Goal: Entertainment & Leisure: Browse casually

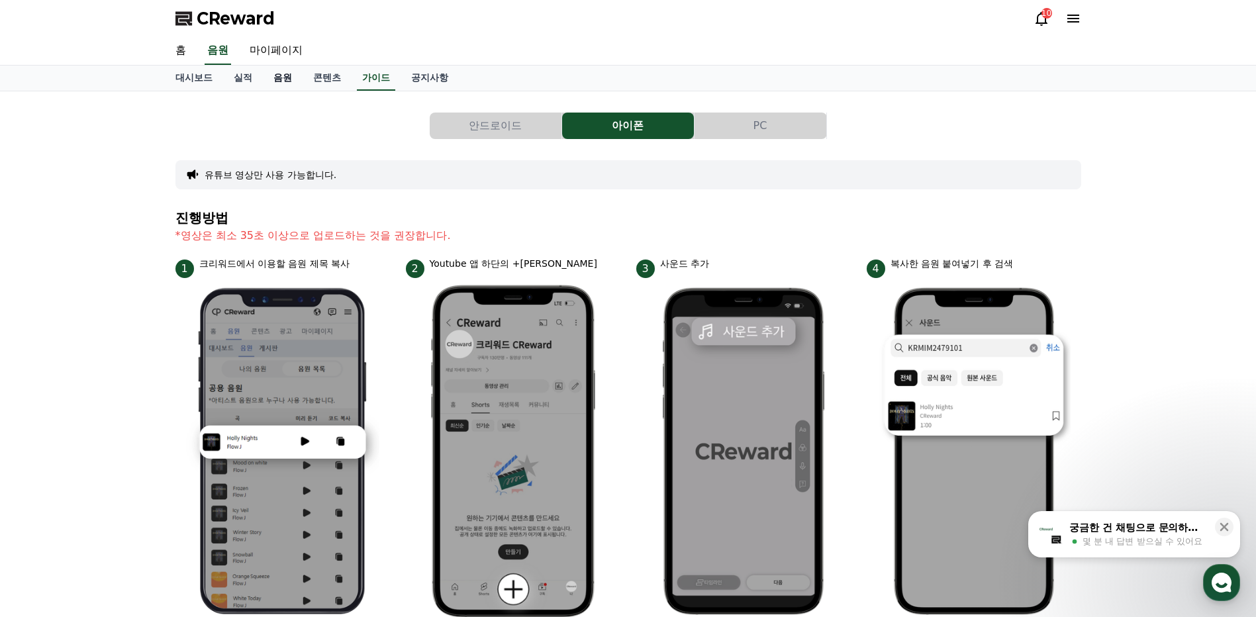
click at [277, 76] on link "음원" at bounding box center [283, 78] width 40 height 25
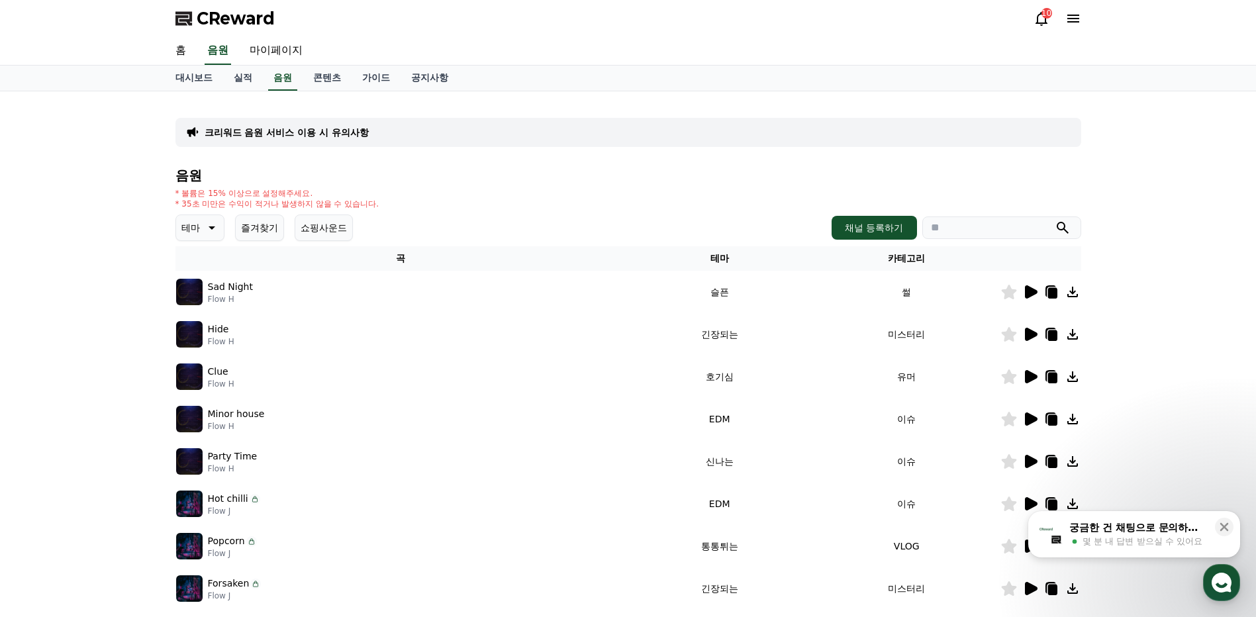
click at [1062, 230] on icon "submit" at bounding box center [1063, 228] width 12 height 12
click at [216, 54] on link "음원" at bounding box center [218, 51] width 26 height 28
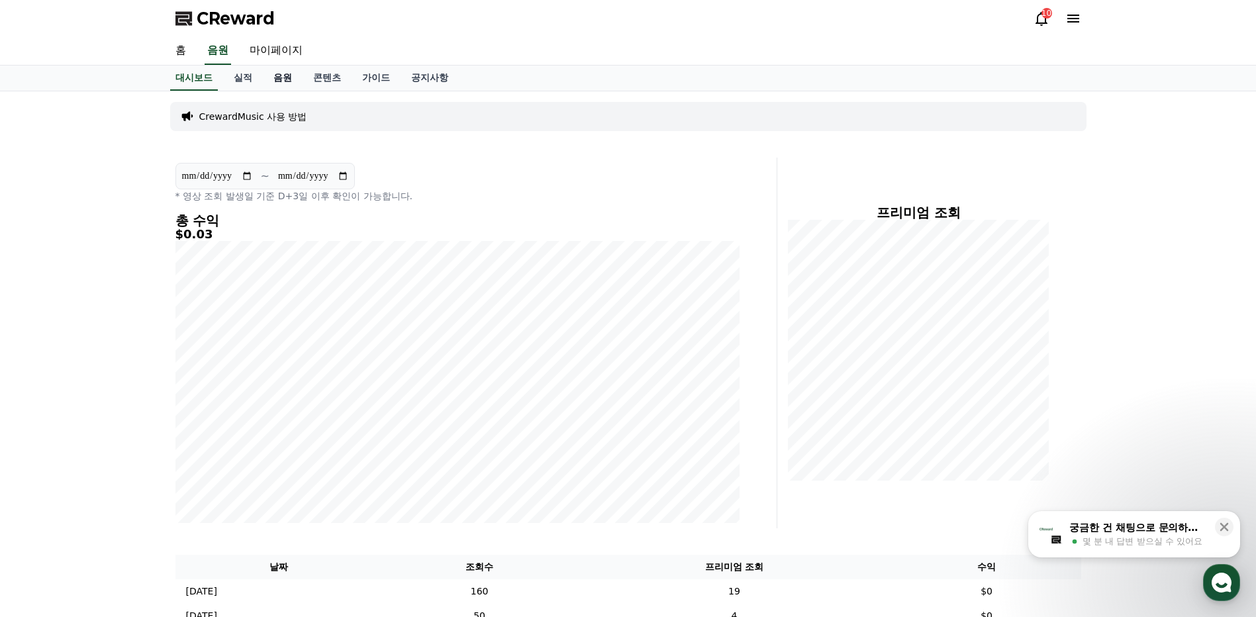
click at [290, 76] on link "음원" at bounding box center [283, 78] width 40 height 25
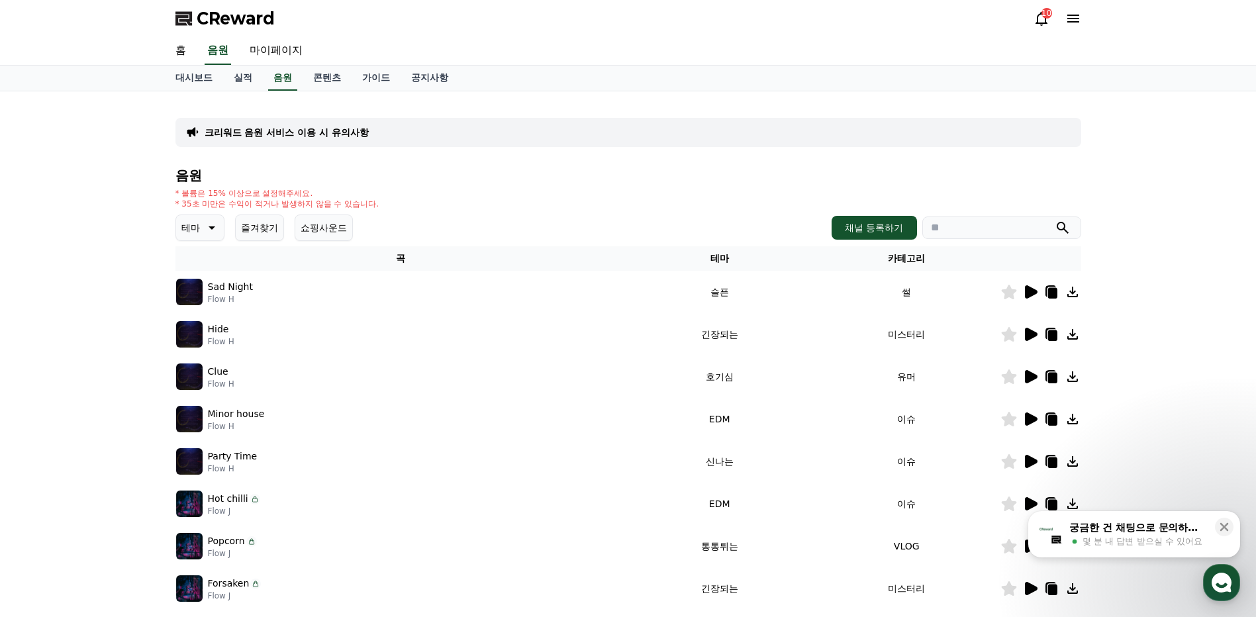
click at [212, 231] on icon at bounding box center [211, 228] width 16 height 16
click at [207, 340] on button "신나는" at bounding box center [197, 337] width 38 height 29
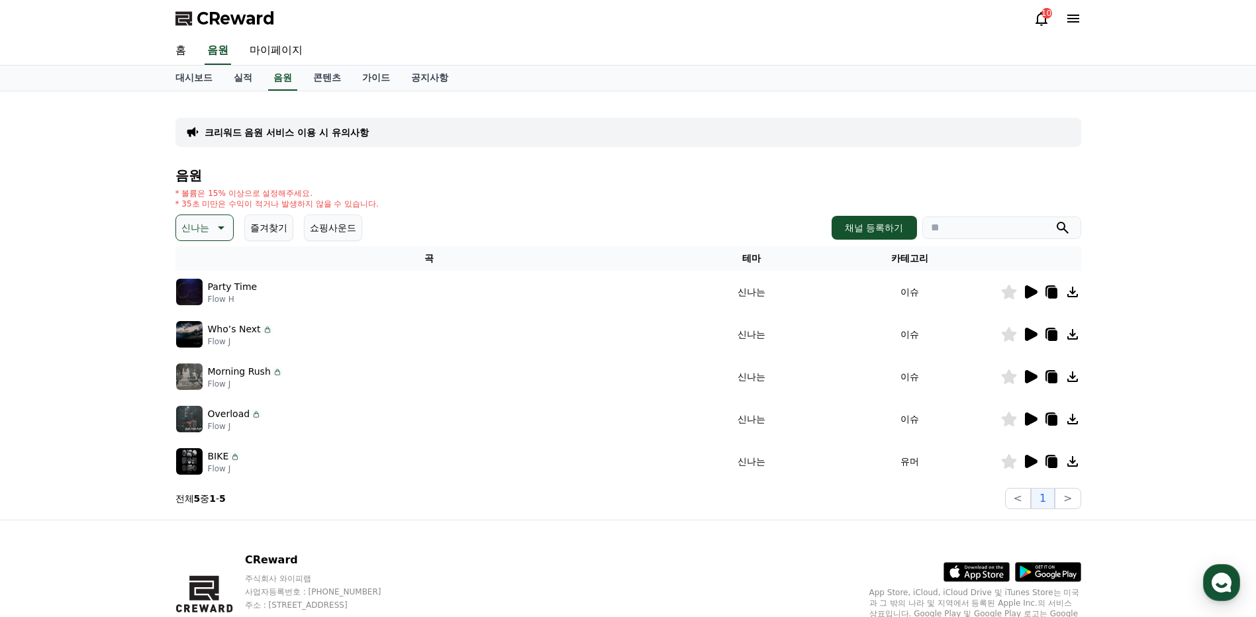
click at [1029, 292] on icon at bounding box center [1031, 291] width 13 height 13
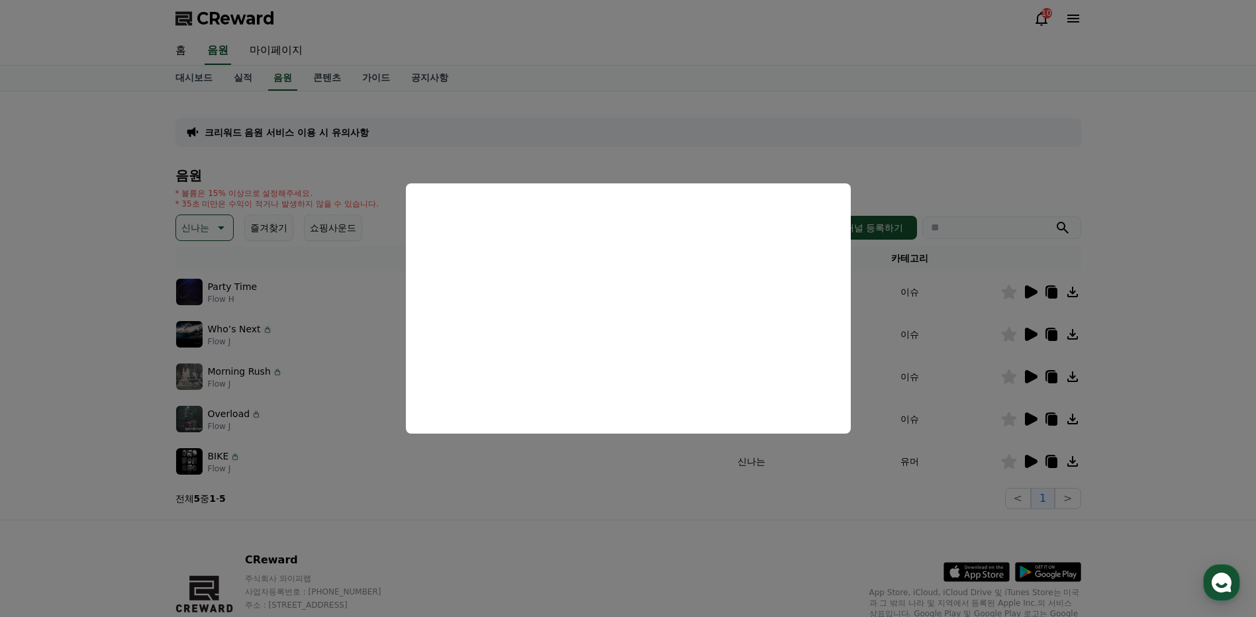
click at [1074, 292] on button "close modal" at bounding box center [628, 308] width 1256 height 617
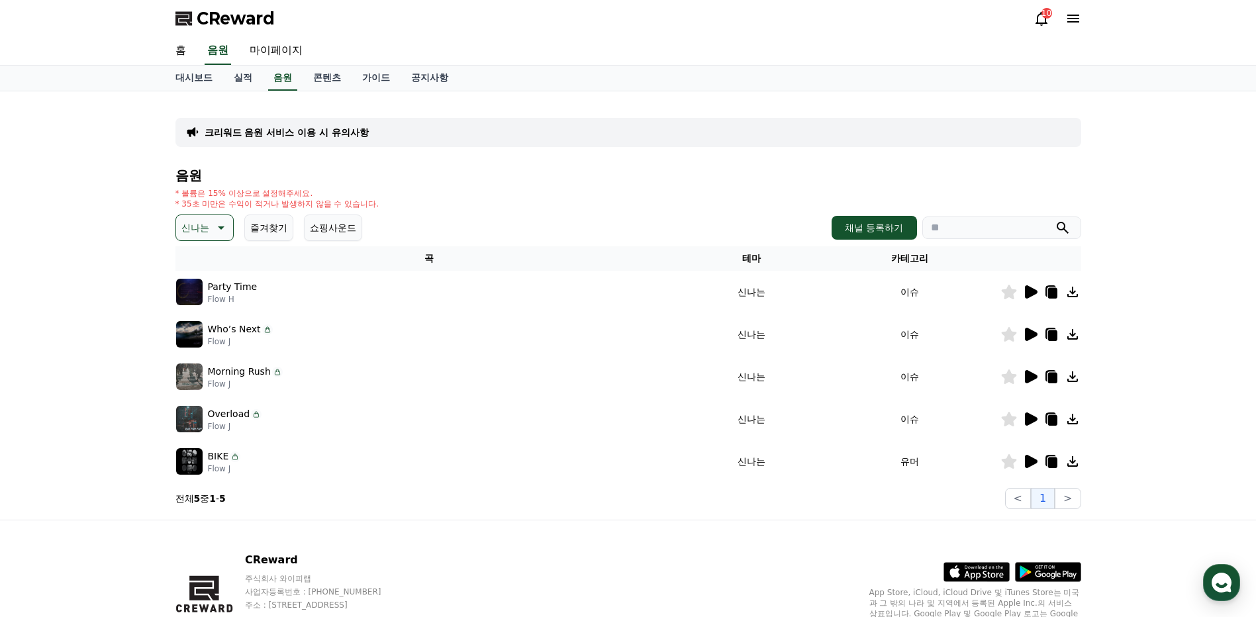
click at [1074, 295] on icon at bounding box center [1073, 292] width 16 height 16
click at [1071, 293] on icon at bounding box center [1073, 292] width 16 height 16
click at [225, 228] on icon at bounding box center [220, 228] width 16 height 16
click at [197, 275] on button "즐거움" at bounding box center [197, 276] width 38 height 29
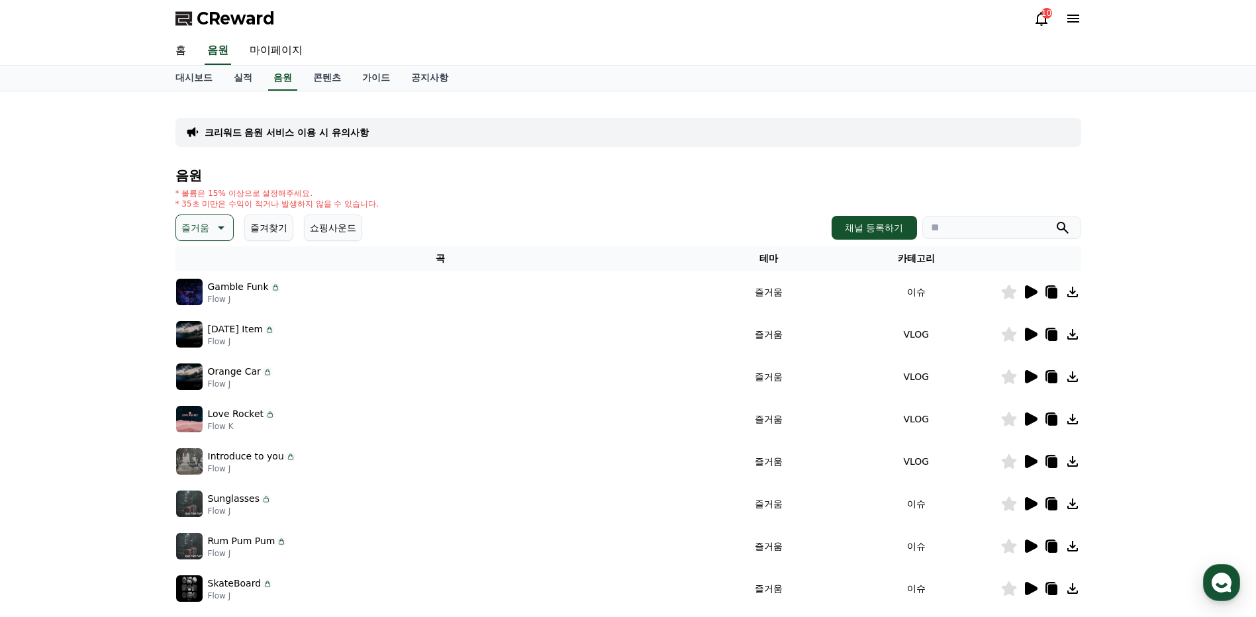
click at [1031, 295] on icon at bounding box center [1031, 291] width 13 height 13
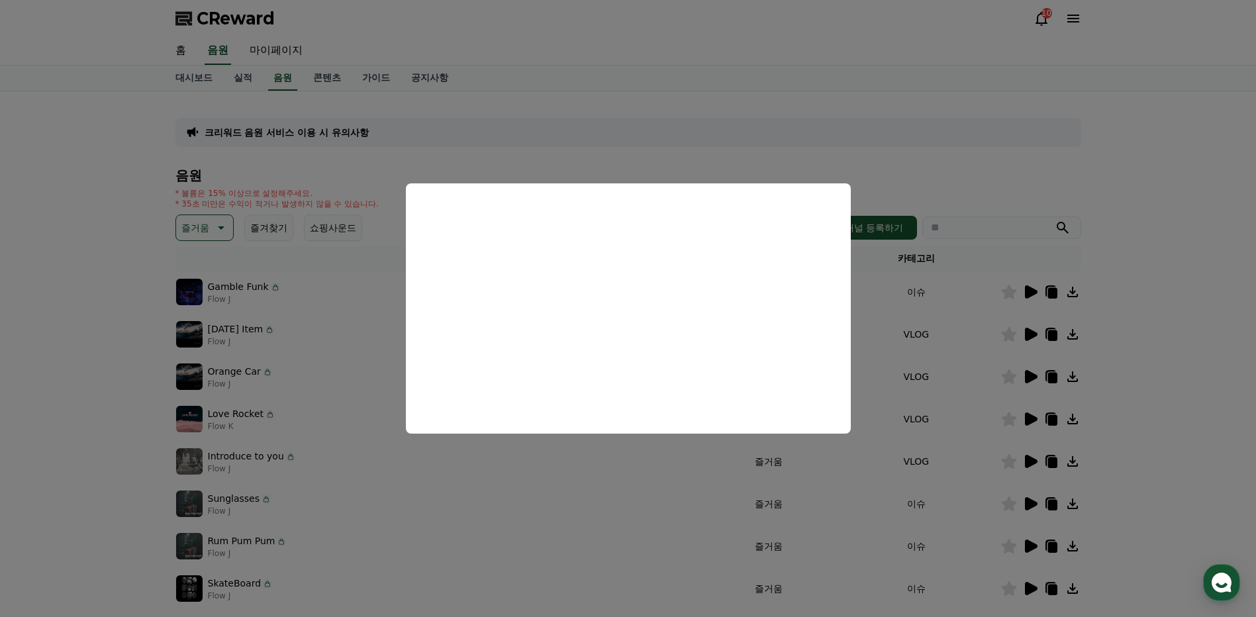
click at [1129, 315] on button "close modal" at bounding box center [628, 308] width 1256 height 617
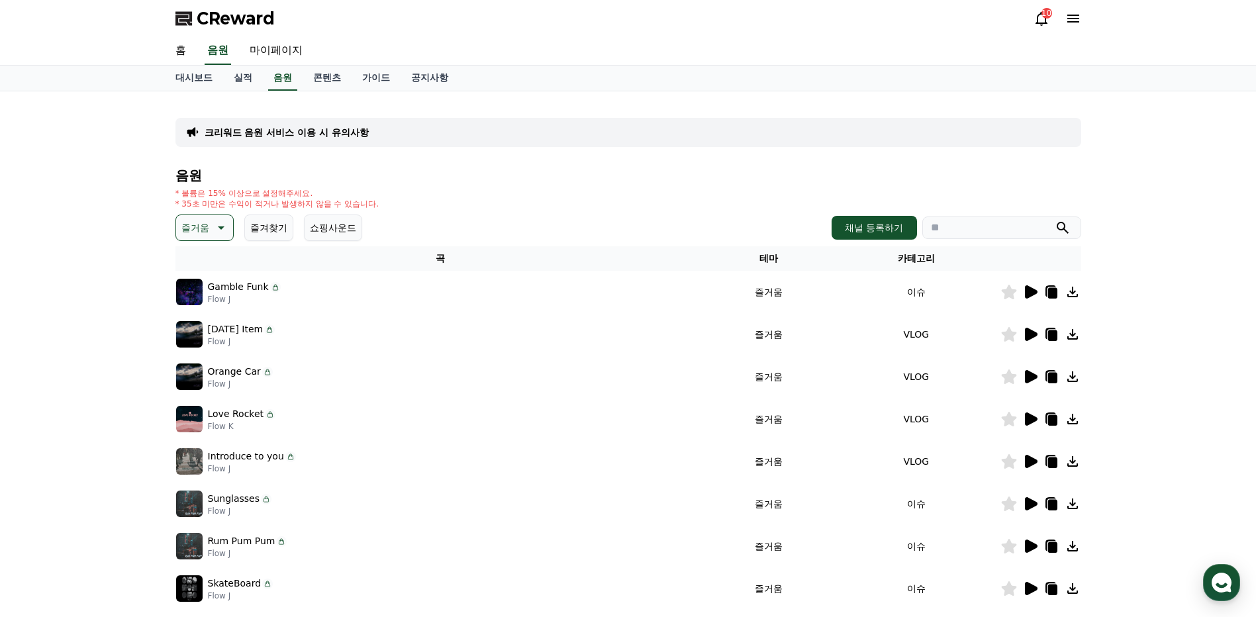
click at [1035, 334] on icon at bounding box center [1031, 334] width 13 height 13
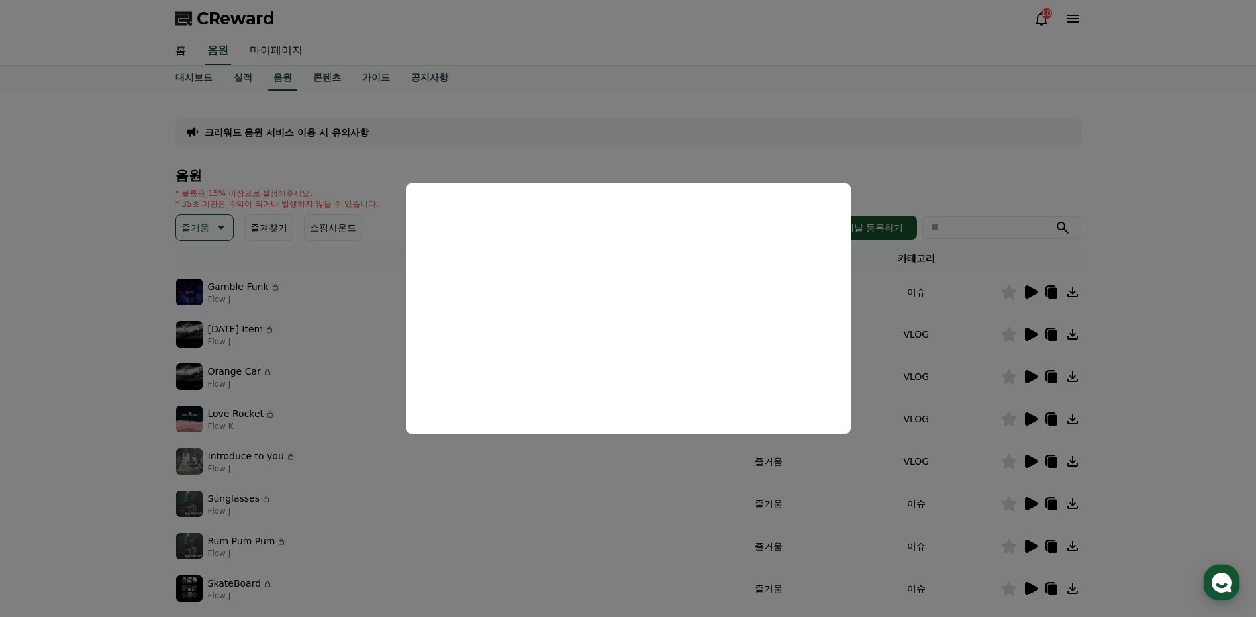
click at [1152, 332] on button "close modal" at bounding box center [628, 308] width 1256 height 617
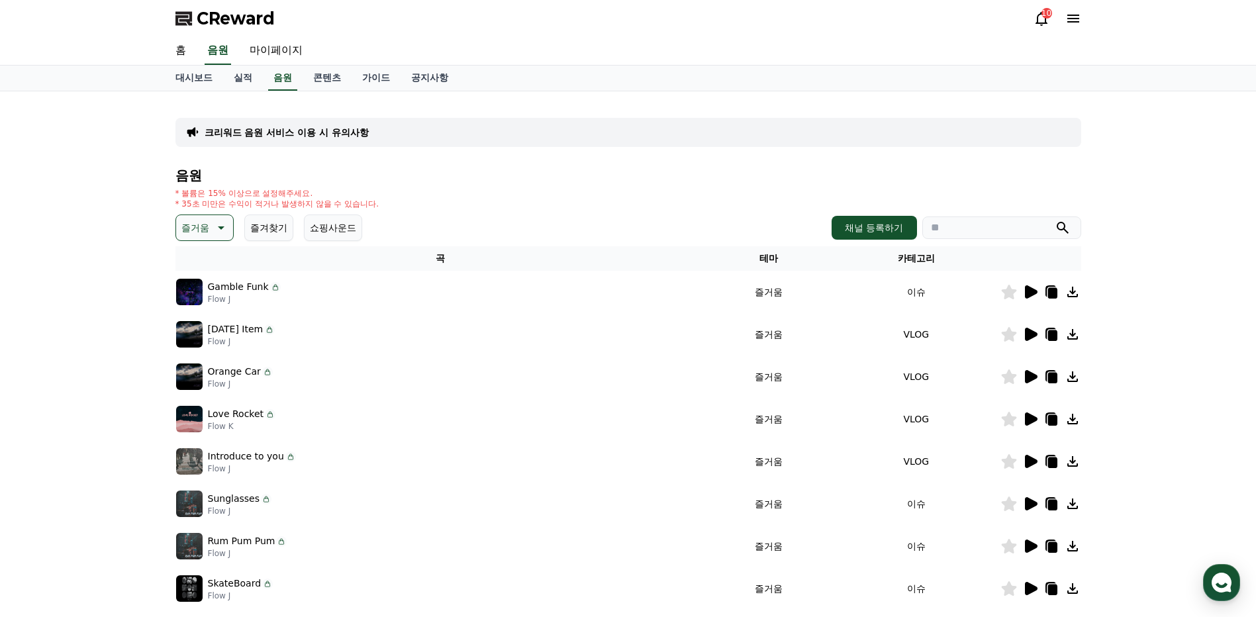
click at [1031, 381] on icon at bounding box center [1031, 377] width 16 height 16
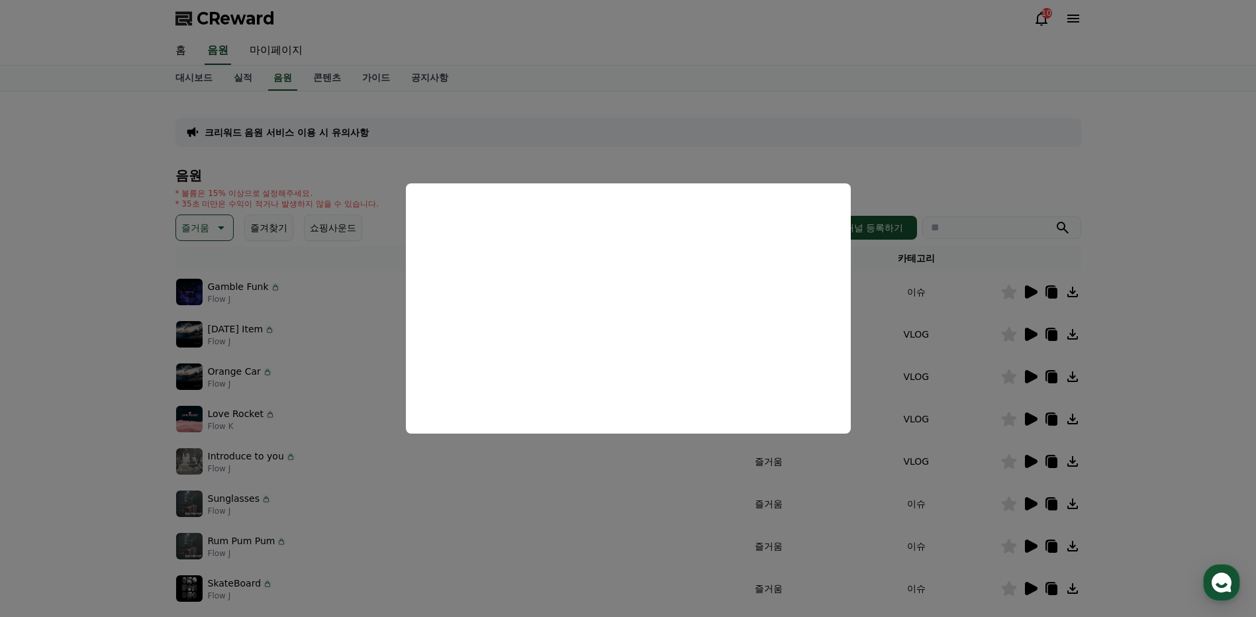
click at [1182, 289] on button "close modal" at bounding box center [628, 308] width 1256 height 617
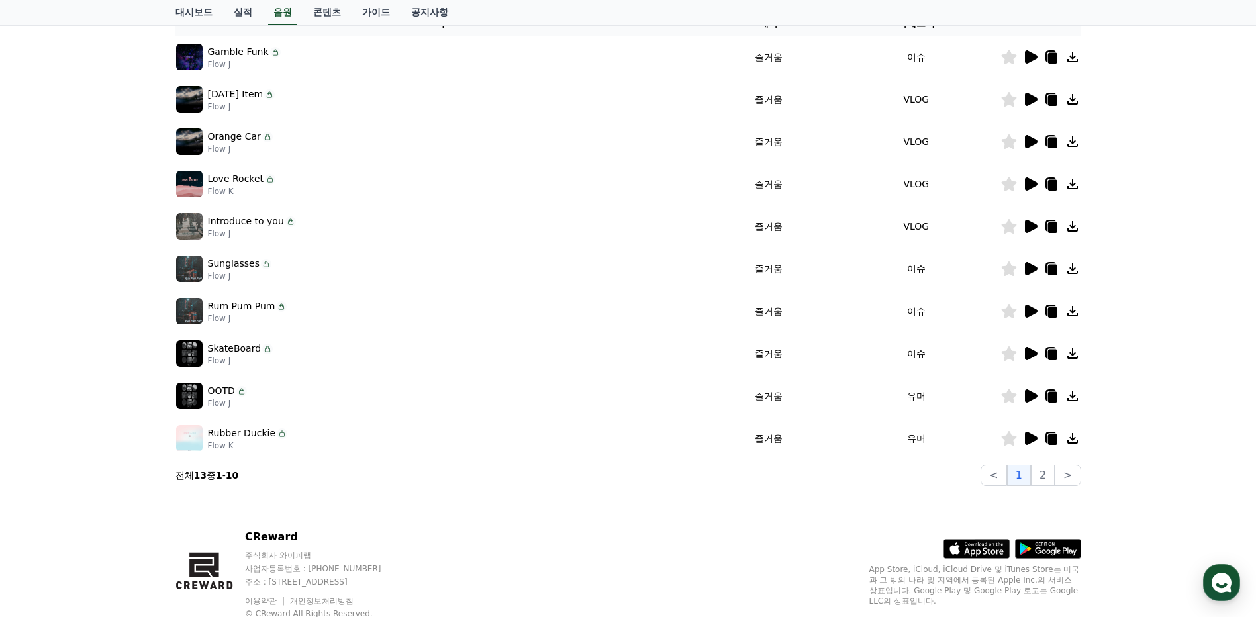
scroll to position [265, 0]
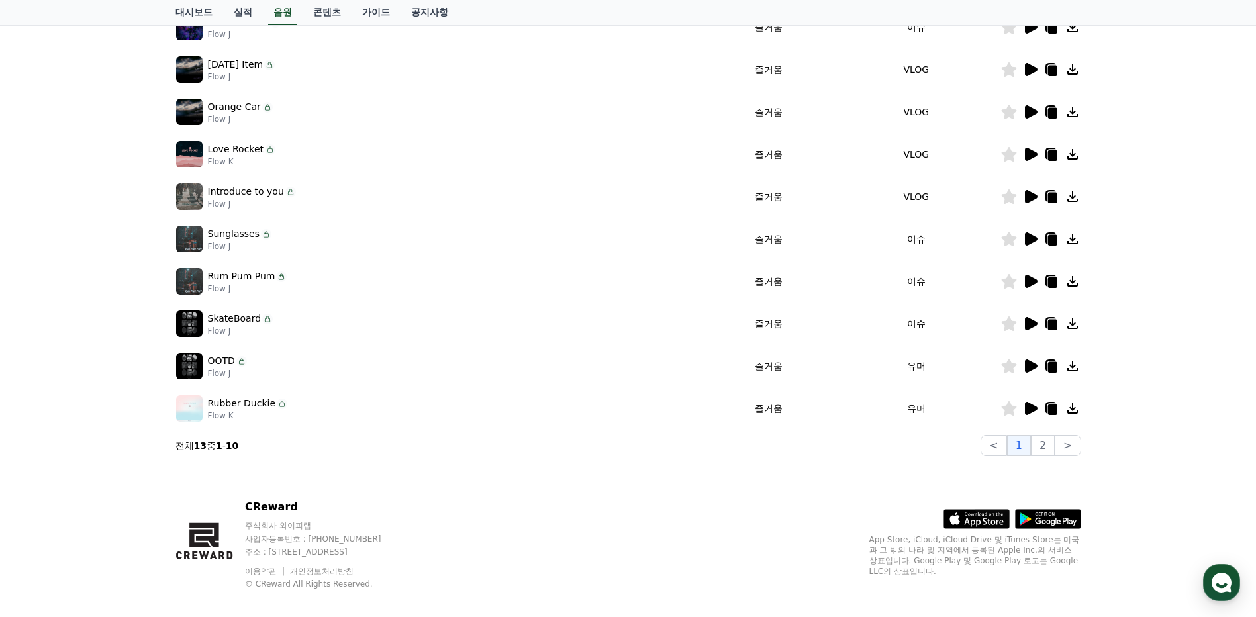
click at [1033, 410] on icon at bounding box center [1031, 408] width 13 height 13
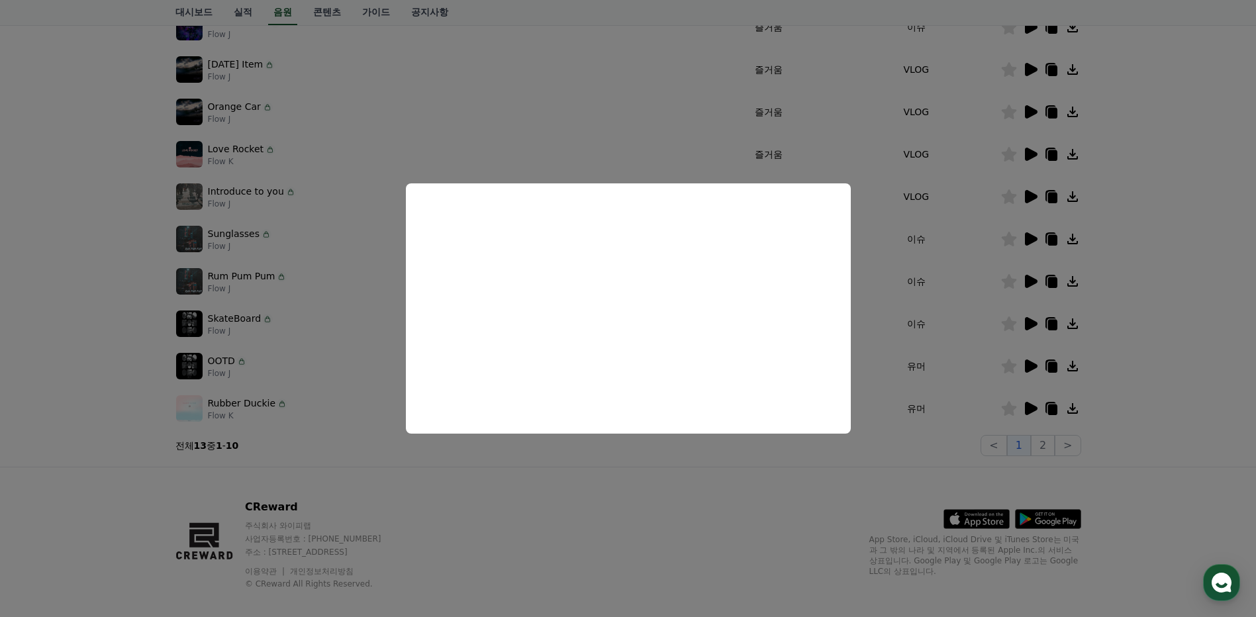
click at [1145, 323] on button "close modal" at bounding box center [628, 308] width 1256 height 617
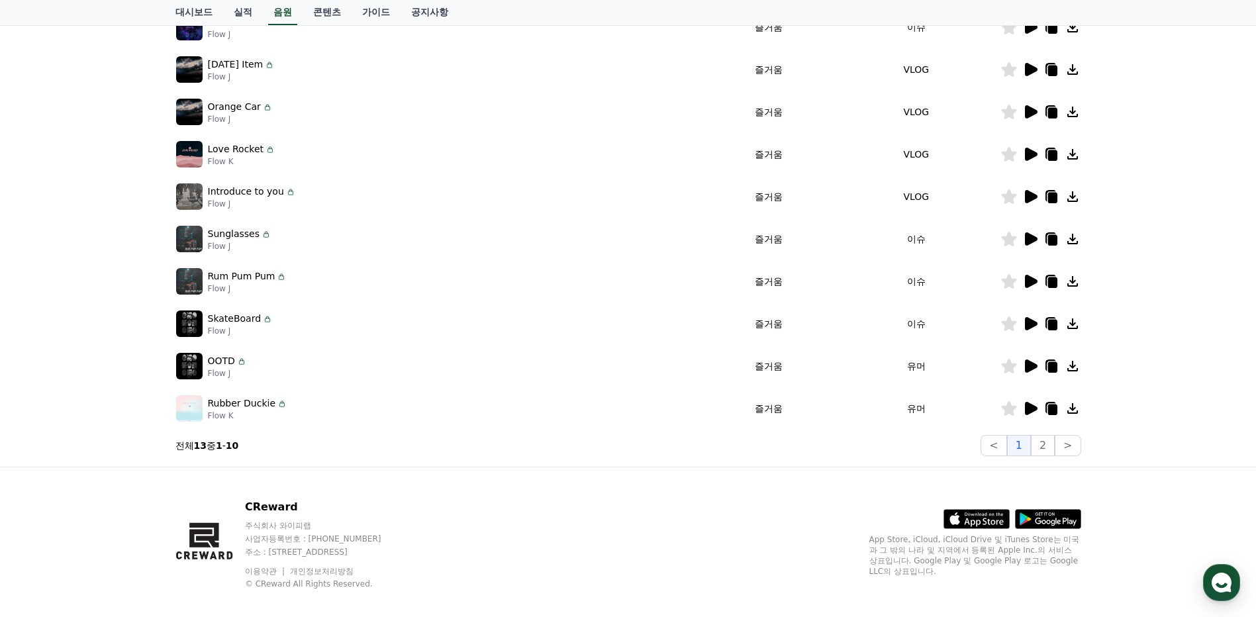
click at [1072, 411] on icon at bounding box center [1073, 408] width 11 height 11
